Goal: Task Accomplishment & Management: Manage account settings

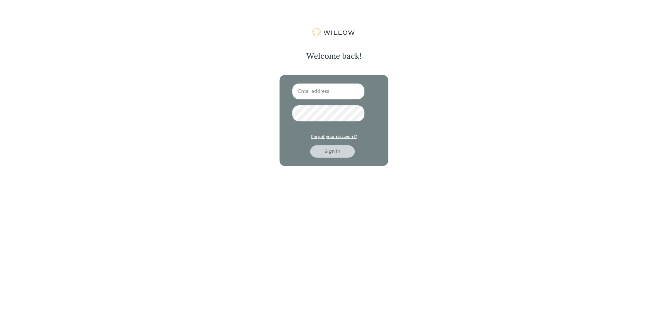
click at [319, 92] on input at bounding box center [328, 91] width 73 height 16
type input "[EMAIL_ADDRESS][PERSON_NAME][DOMAIN_NAME]"
click at [310, 145] on button "Sign in" at bounding box center [332, 151] width 45 height 12
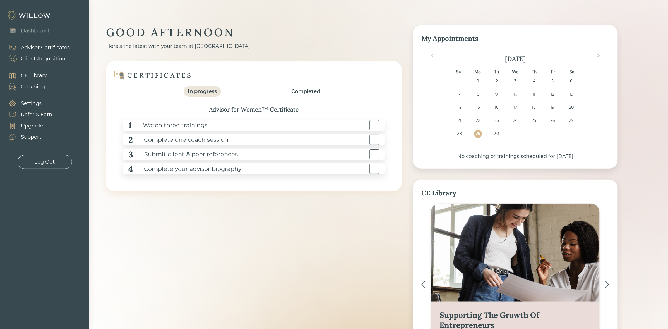
click at [36, 59] on div "Client Acquisition" at bounding box center [43, 59] width 44 height 8
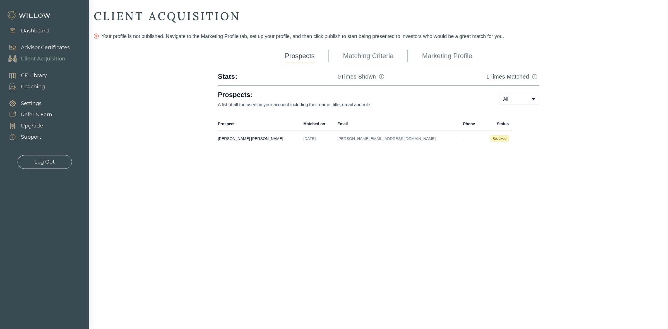
click at [527, 103] on body "Dashboard Advisor Certificates Client Acquisition CE Library Coaching Settings …" at bounding box center [334, 164] width 668 height 329
click at [381, 76] on icon "info-circle" at bounding box center [381, 76] width 5 height 5
click at [380, 78] on icon "info-circle" at bounding box center [381, 76] width 5 height 5
click at [516, 97] on body "Dashboard Advisor Certificates Client Acquisition CE Library Coaching Settings …" at bounding box center [334, 164] width 668 height 329
click at [37, 16] on img at bounding box center [29, 15] width 45 height 9
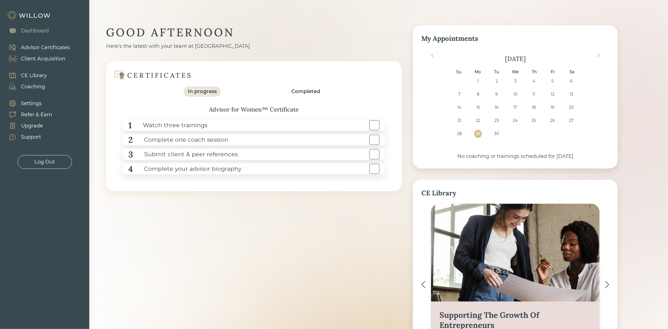
click at [53, 59] on div "Client Acquisition" at bounding box center [43, 59] width 44 height 8
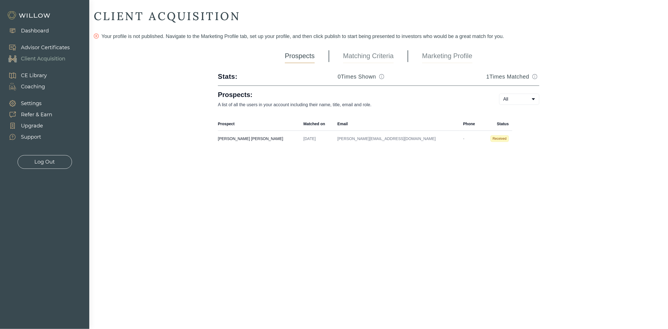
click at [522, 99] on body "Dashboard Advisor Certificates Client Acquisition CE Library Coaching Settings …" at bounding box center [334, 164] width 668 height 329
